Goal: Transaction & Acquisition: Purchase product/service

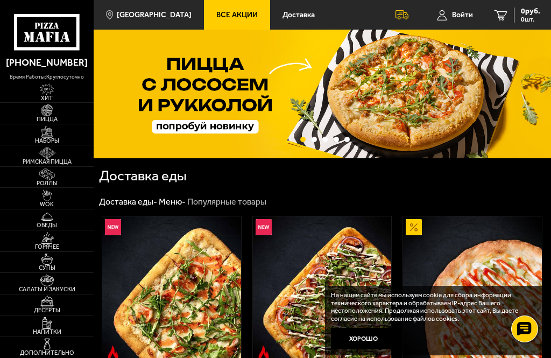
click at [55, 138] on img at bounding box center [47, 132] width 22 height 12
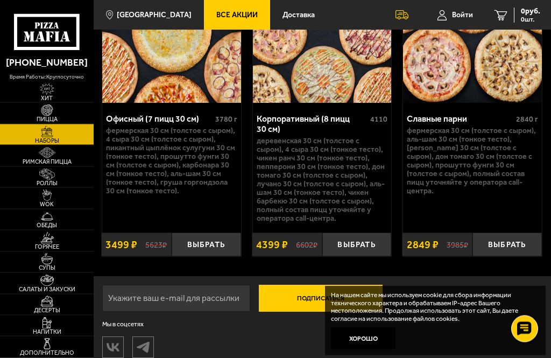
scroll to position [2764, 0]
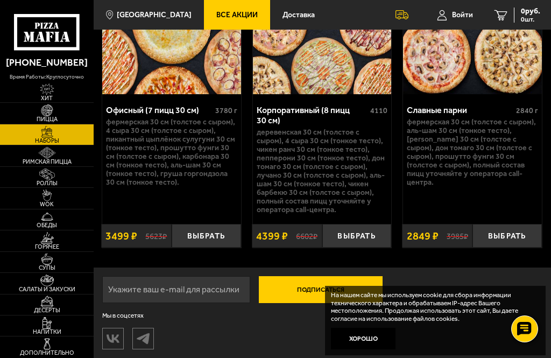
click at [39, 116] on img at bounding box center [47, 110] width 22 height 12
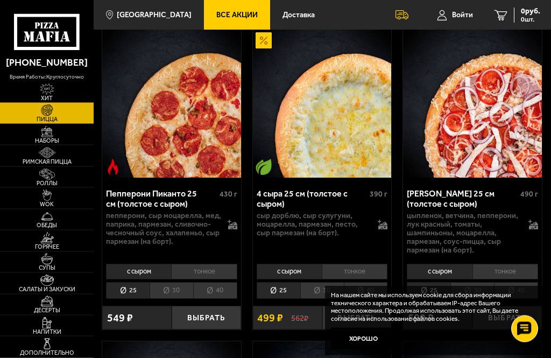
scroll to position [1012, 0]
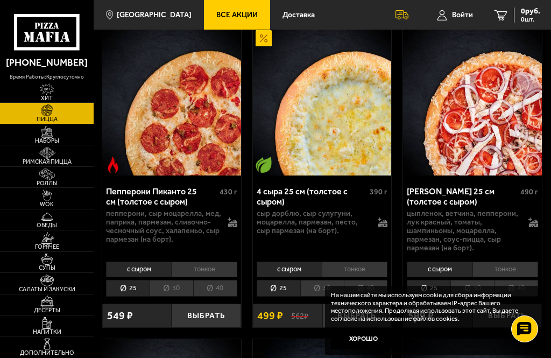
click at [330, 289] on li "30" at bounding box center [322, 288] width 44 height 17
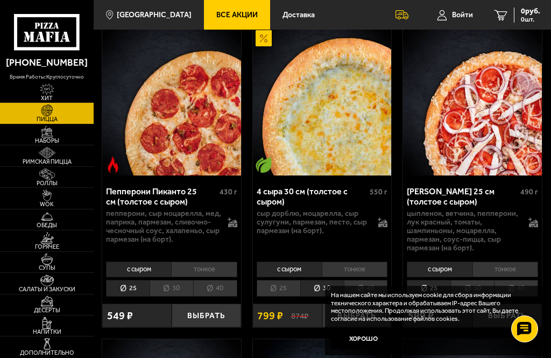
click at [348, 312] on button "Выбрать" at bounding box center [357, 316] width 69 height 24
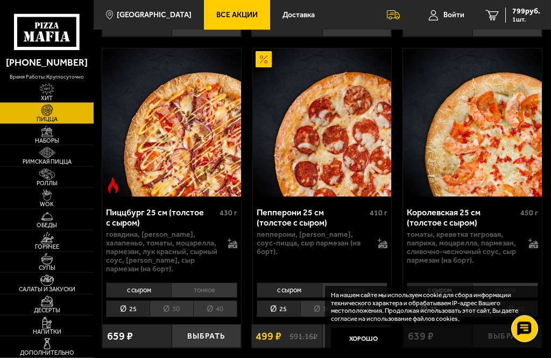
scroll to position [1946, 0]
click at [324, 300] on li "30" at bounding box center [322, 308] width 44 height 17
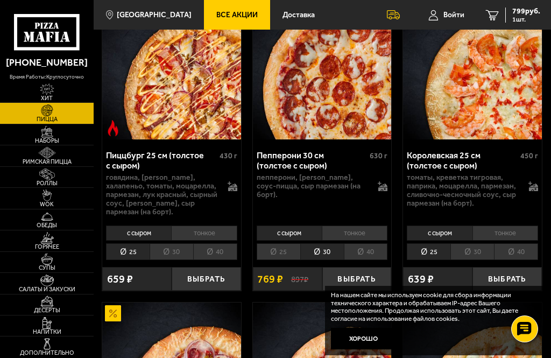
scroll to position [2005, 0]
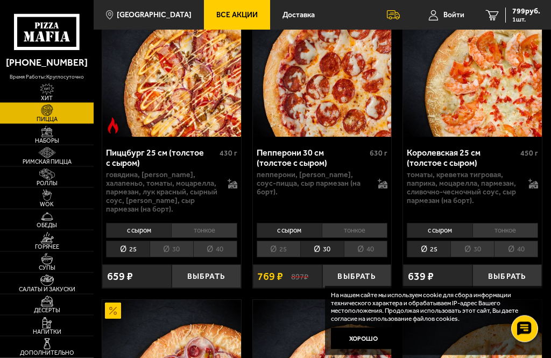
click at [362, 269] on button "Выбрать" at bounding box center [357, 277] width 69 height 24
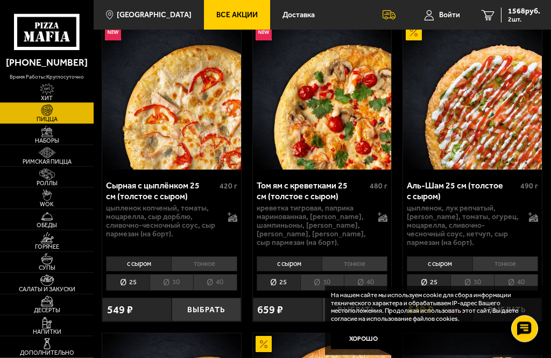
scroll to position [707, 0]
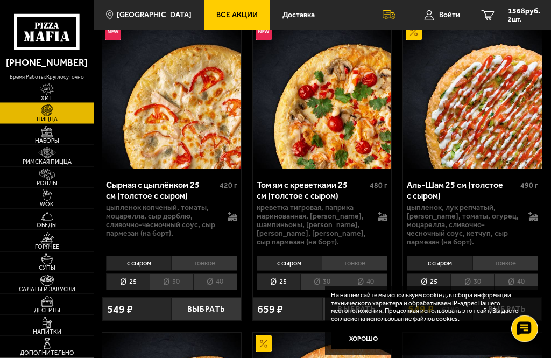
click at [204, 311] on button "Выбрать" at bounding box center [206, 310] width 69 height 24
click at [45, 159] on img at bounding box center [47, 153] width 22 height 12
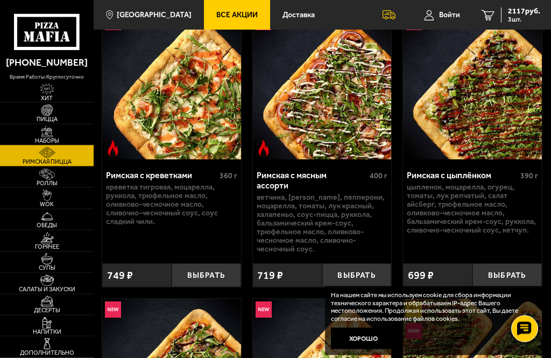
scroll to position [78, 0]
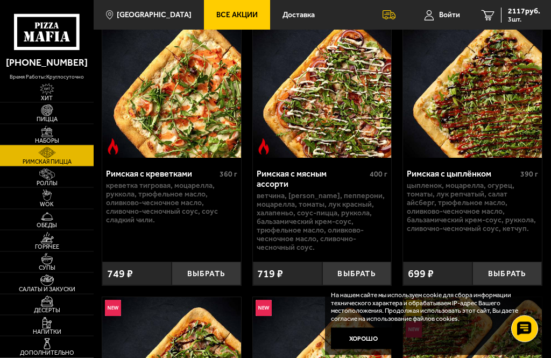
click at [207, 275] on button "Выбрать" at bounding box center [206, 274] width 69 height 24
click at [54, 286] on img at bounding box center [47, 281] width 22 height 12
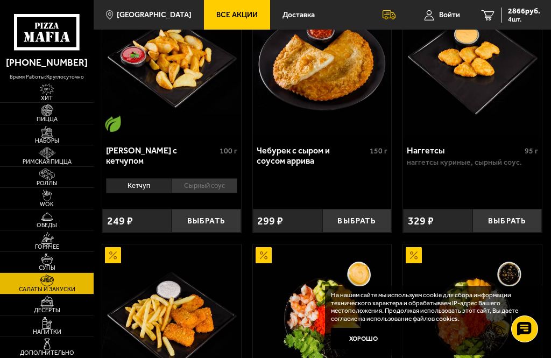
scroll to position [941, 0]
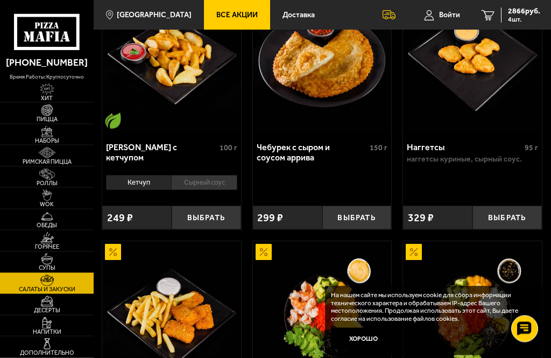
click at [504, 220] on button "Выбрать" at bounding box center [507, 218] width 69 height 24
click at [527, 220] on button "+" at bounding box center [530, 218] width 23 height 24
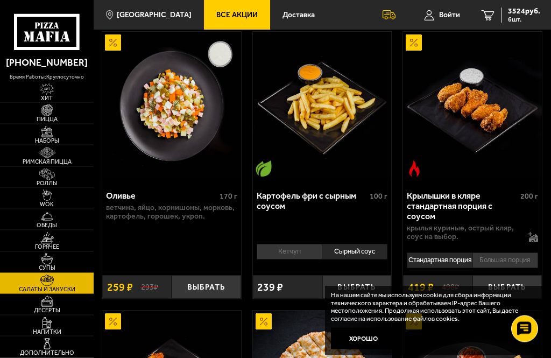
scroll to position [340, 0]
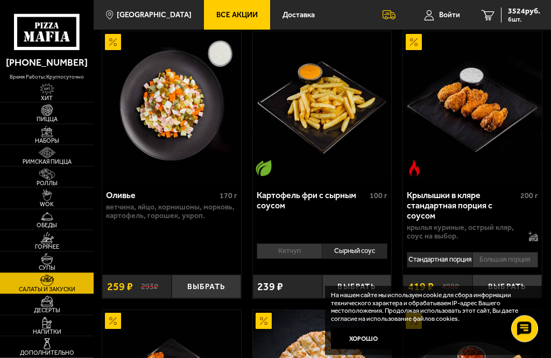
click at [369, 282] on button "Выбрать" at bounding box center [357, 287] width 69 height 24
click at [381, 282] on button "+" at bounding box center [379, 287] width 23 height 24
click at [303, 251] on li "Кетчуп" at bounding box center [289, 250] width 65 height 15
click at [369, 243] on li "Сырный соус" at bounding box center [355, 250] width 66 height 15
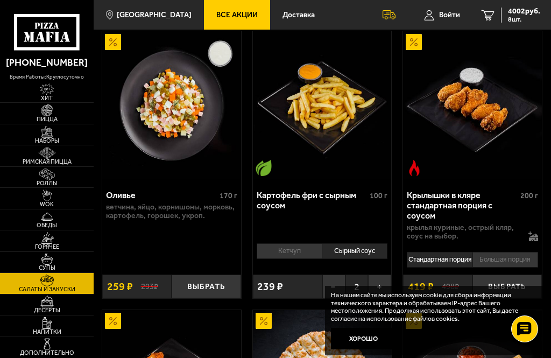
click at [542, 18] on link "8 4002 руб. 8 шт." at bounding box center [511, 15] width 80 height 30
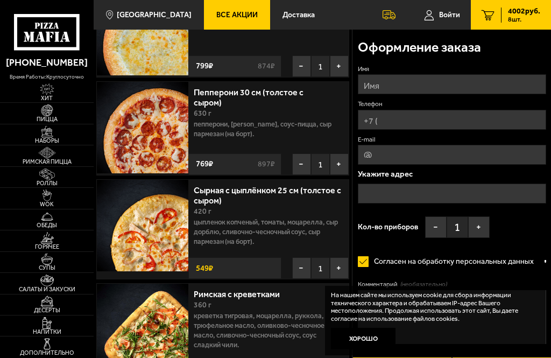
scroll to position [107, 0]
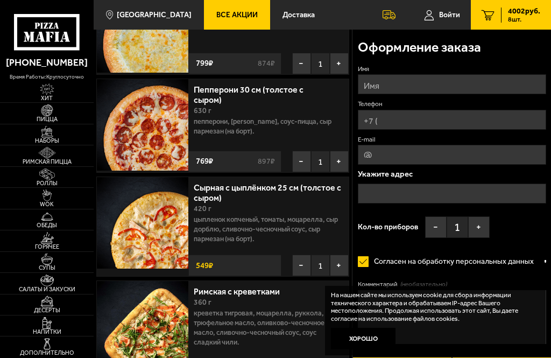
click at [299, 267] on button "−" at bounding box center [301, 266] width 19 height 22
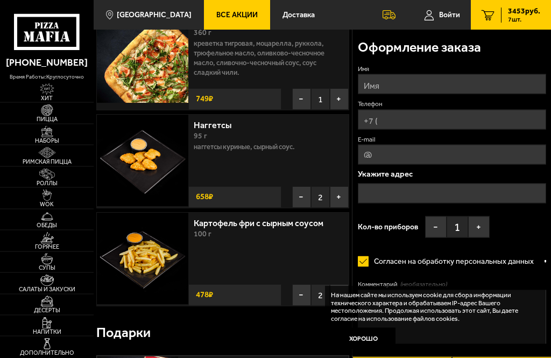
scroll to position [272, 0]
click at [303, 200] on button "−" at bounding box center [301, 197] width 19 height 22
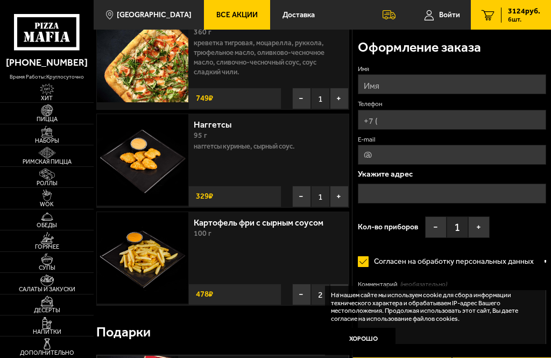
click at [304, 199] on button "−" at bounding box center [301, 197] width 19 height 22
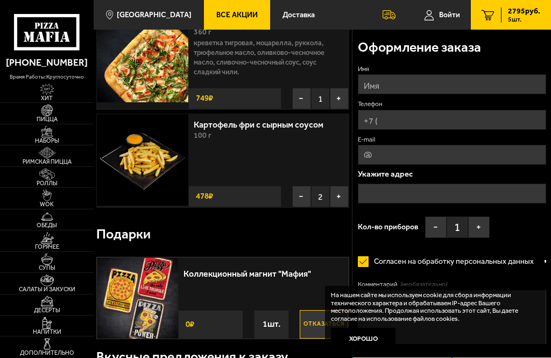
click at [302, 199] on button "−" at bounding box center [301, 197] width 19 height 22
click at [303, 198] on button "−" at bounding box center [301, 197] width 19 height 22
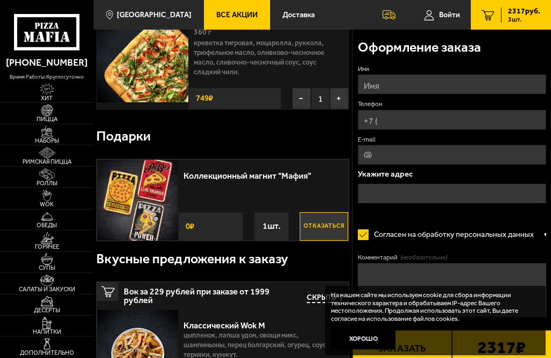
click at [46, 116] on img at bounding box center [47, 110] width 22 height 12
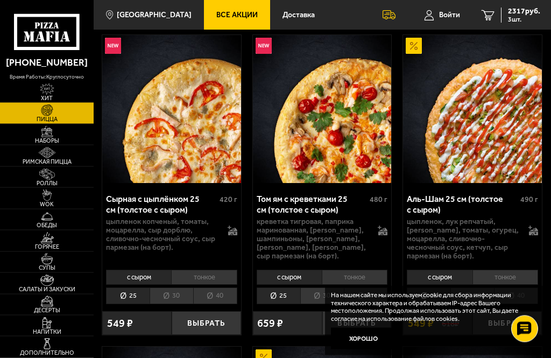
scroll to position [693, 0]
click at [207, 326] on button "Выбрать" at bounding box center [206, 323] width 69 height 24
click at [525, 16] on span "4 шт." at bounding box center [524, 19] width 32 height 6
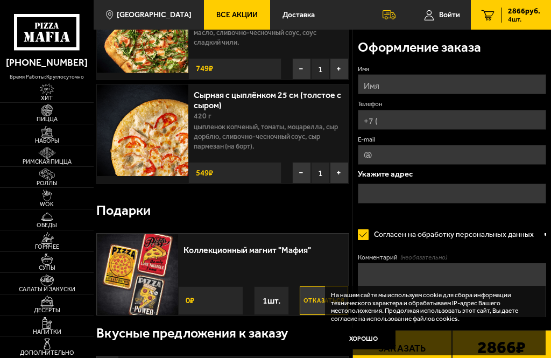
scroll to position [312, 0]
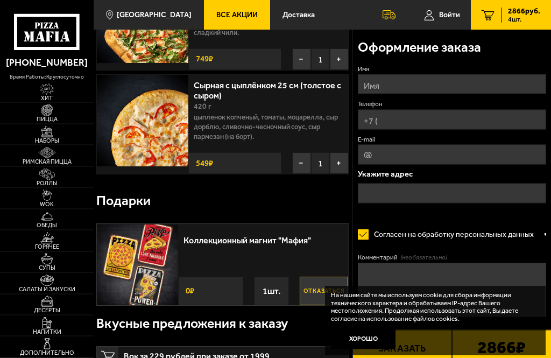
click at [312, 299] on button "Отказаться" at bounding box center [324, 291] width 48 height 29
click at [522, 18] on span "4 шт." at bounding box center [524, 19] width 32 height 6
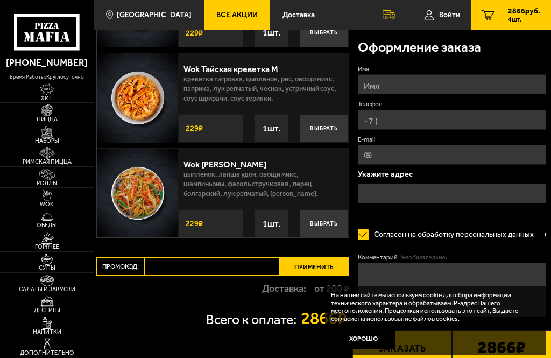
scroll to position [1006, 0]
click at [494, 84] on input "Имя" at bounding box center [452, 84] width 188 height 20
type input "[PERSON_NAME]"
click at [433, 117] on input "Телефон" at bounding box center [452, 120] width 188 height 20
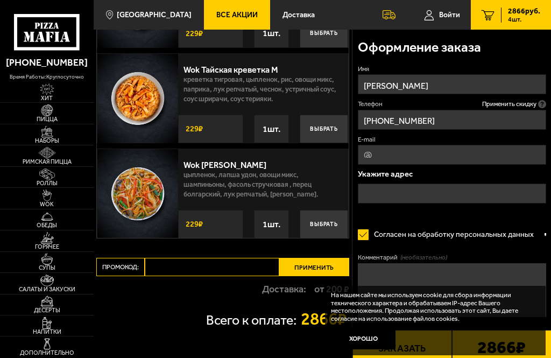
type input "[PHONE_NUMBER]"
click at [492, 151] on input "E-mail" at bounding box center [452, 155] width 188 height 20
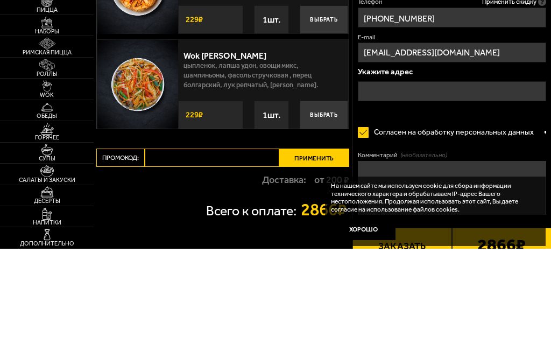
type input "[EMAIL_ADDRESS][DOMAIN_NAME]"
click at [500, 191] on input "text" at bounding box center [452, 201] width 188 height 20
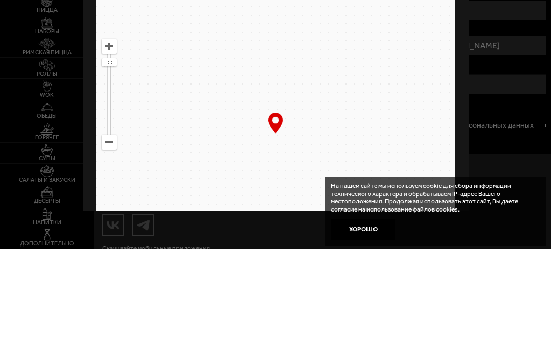
scroll to position [0, 0]
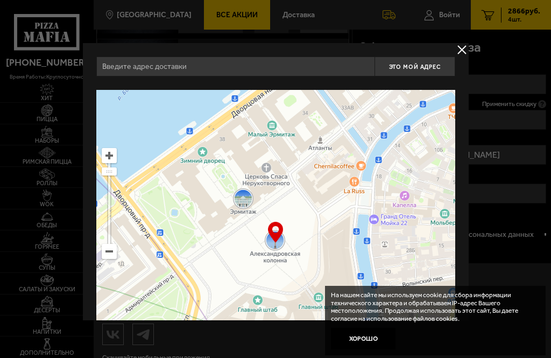
click at [276, 67] on input "text" at bounding box center [235, 67] width 278 height 20
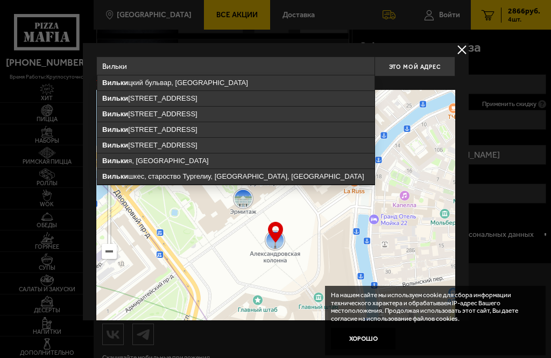
type input "[STREET_ADDRESS][PERSON_NAME]"
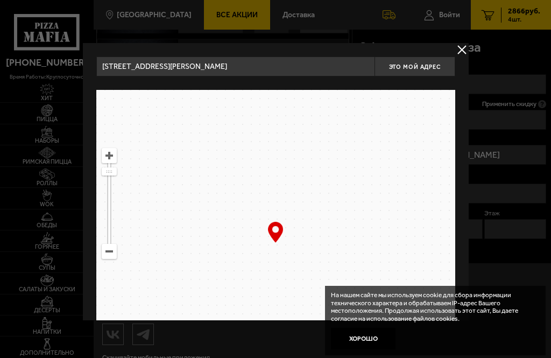
type input "[PERSON_NAME][STREET_ADDRESS]"
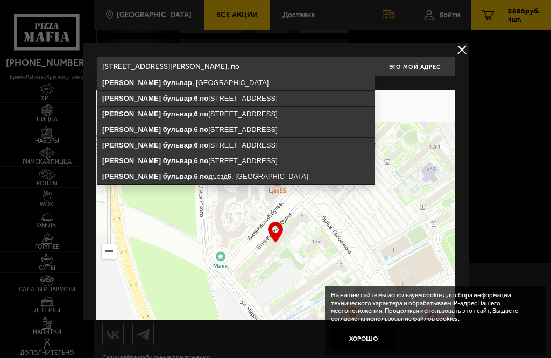
type input "[STREET_ADDRESS][PERSON_NAME]"
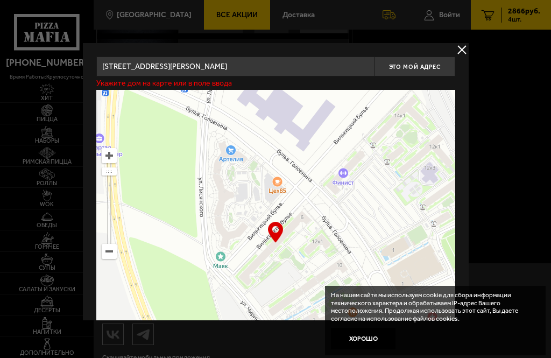
type input "[PERSON_NAME][STREET_ADDRESS]"
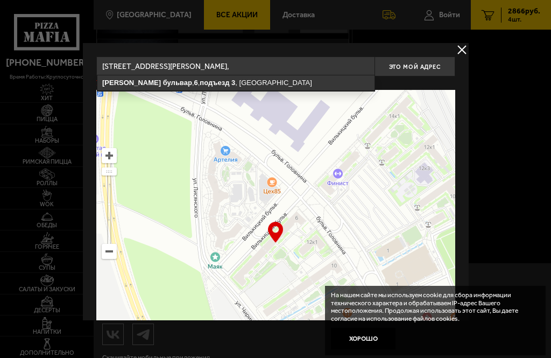
type input "[STREET_ADDRESS][PERSON_NAME]"
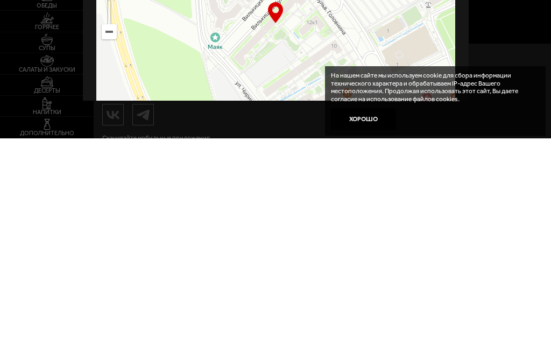
click at [366, 328] on button "Хорошо" at bounding box center [363, 339] width 65 height 22
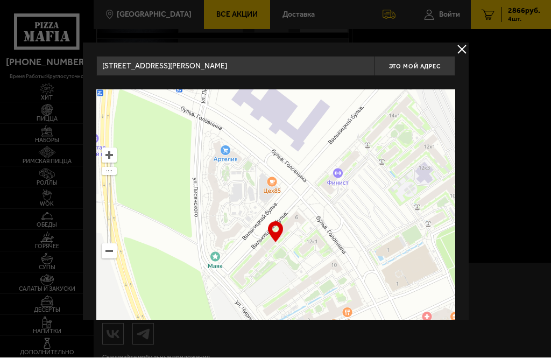
click at [417, 66] on span "Это мой адрес" at bounding box center [415, 67] width 52 height 7
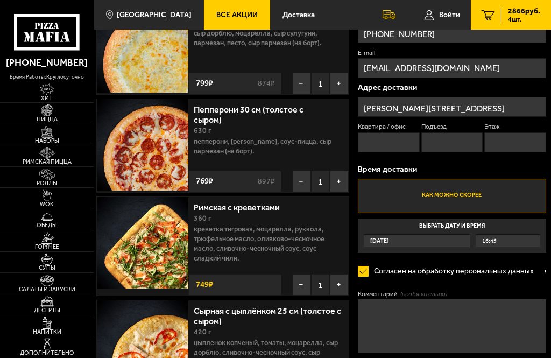
scroll to position [86, 0]
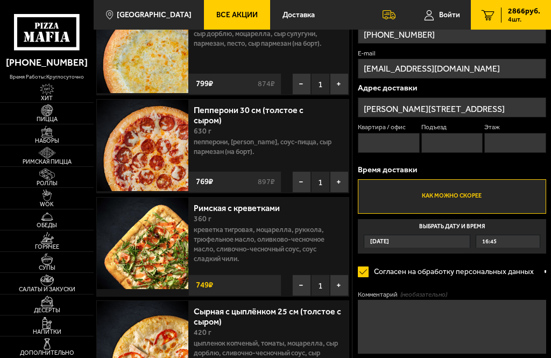
click at [386, 145] on input "Квартира / офис" at bounding box center [389, 143] width 62 height 20
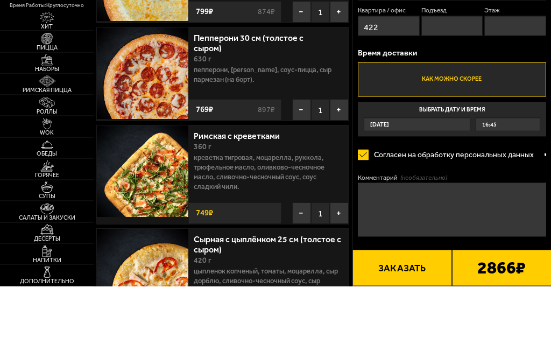
type input "422"
click at [454, 88] on input "Подъезд" at bounding box center [453, 98] width 62 height 20
type input "3"
click at [512, 88] on input "Этаж" at bounding box center [516, 98] width 62 height 20
type input "4"
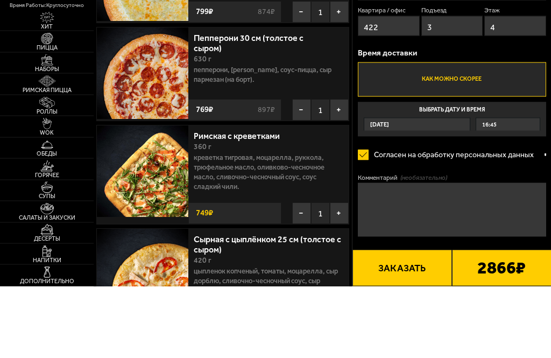
click at [484, 134] on label "Как можно скорее" at bounding box center [452, 151] width 188 height 34
click at [0, 0] on input "Как можно скорее" at bounding box center [0, 0] width 0 height 0
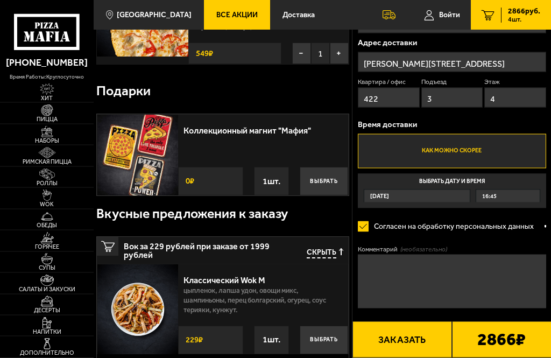
scroll to position [422, 0]
click at [410, 358] on button "Заказать" at bounding box center [403, 339] width 100 height 37
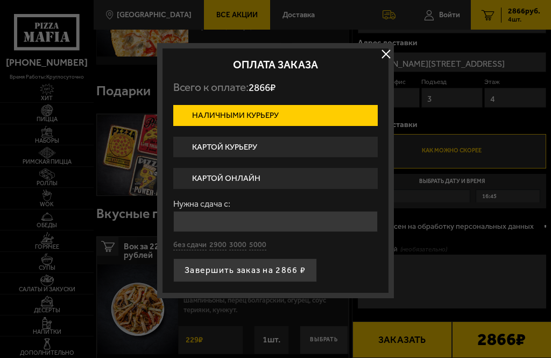
scroll to position [0, 0]
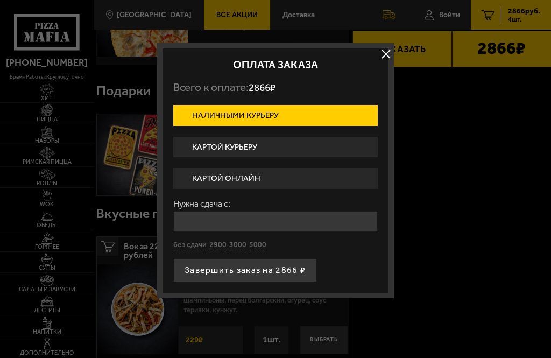
click at [285, 179] on label "Картой онлайн" at bounding box center [275, 178] width 205 height 21
click at [0, 0] on input "Картой онлайн" at bounding box center [0, 0] width 0 height 0
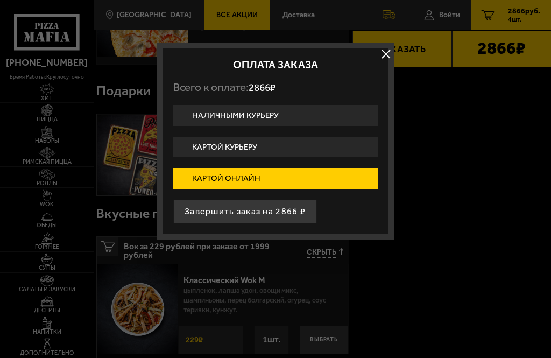
click at [281, 215] on button "Завершить заказ на 2866 ₽" at bounding box center [245, 212] width 144 height 24
